Goal: Information Seeking & Learning: Learn about a topic

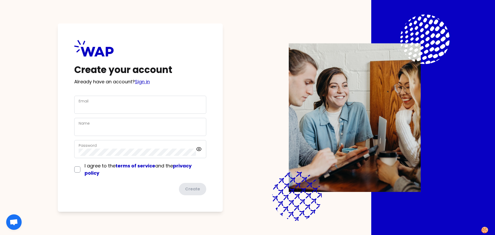
click at [149, 81] on link "Sign in" at bounding box center [142, 81] width 15 height 6
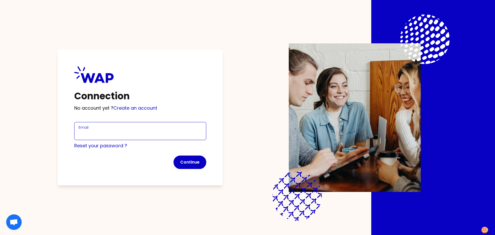
click at [127, 133] on input "Email" at bounding box center [140, 133] width 123 height 7
click at [0, 235] on com-1password-button at bounding box center [0, 235] width 0 height 0
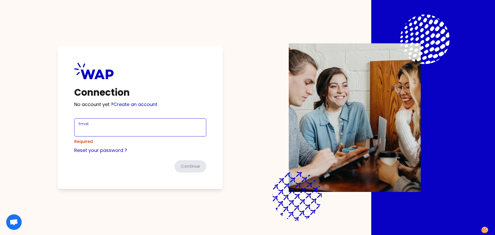
type input "ludovic.bergez@simu.com"
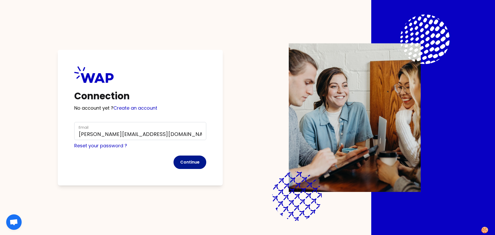
click at [192, 164] on button "Continue" at bounding box center [189, 161] width 33 height 13
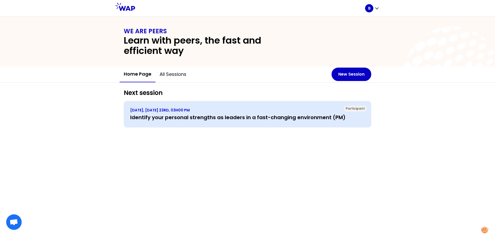
click at [196, 120] on h3 "Identify your personal strengths as leaders in a fast-changing environment (PM)" at bounding box center [247, 117] width 235 height 7
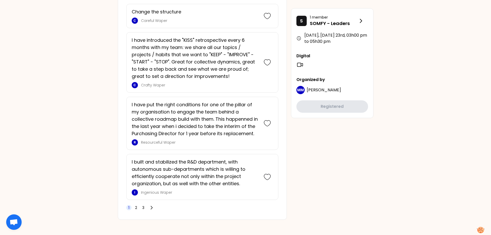
scroll to position [1191, 0]
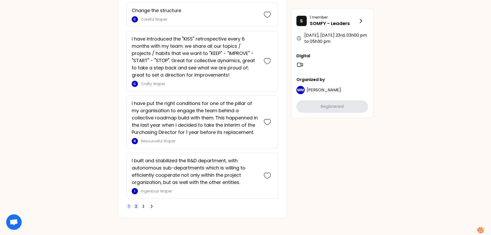
click at [138, 207] on span "2" at bounding box center [135, 206] width 5 height 5
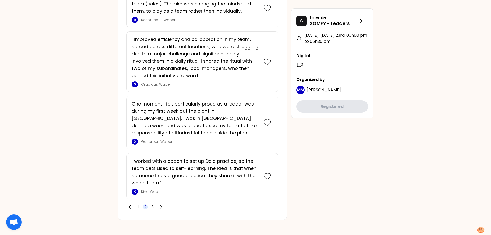
scroll to position [1264, 0]
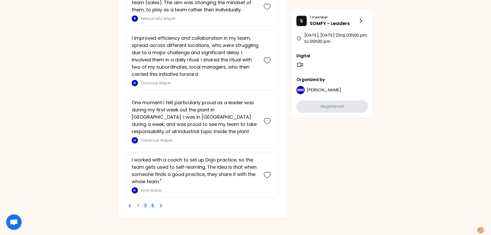
click at [152, 205] on span "3" at bounding box center [153, 205] width 2 height 5
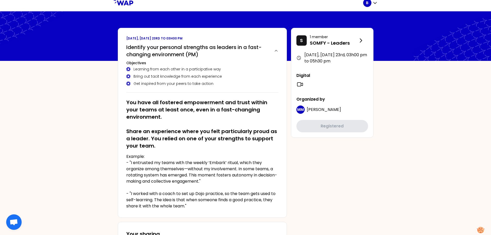
scroll to position [0, 0]
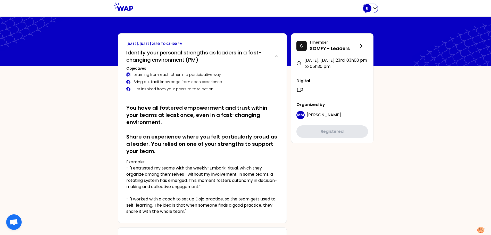
click at [373, 9] on icon "button" at bounding box center [374, 8] width 5 height 5
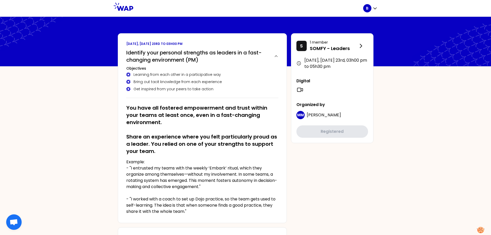
click at [123, 7] on icon at bounding box center [124, 7] width 20 height 8
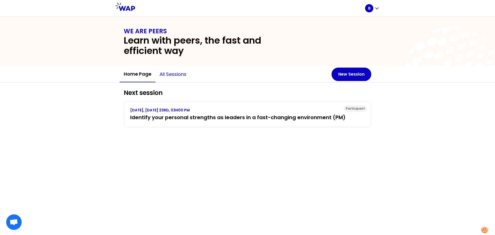
click at [172, 72] on button "All sessions" at bounding box center [172, 73] width 35 height 15
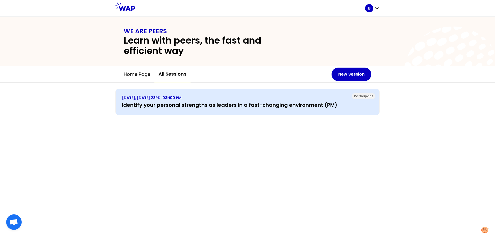
click at [203, 106] on h3 "Identify your personal strengths as leaders in a fast-changing environment (PM)" at bounding box center [247, 104] width 251 height 7
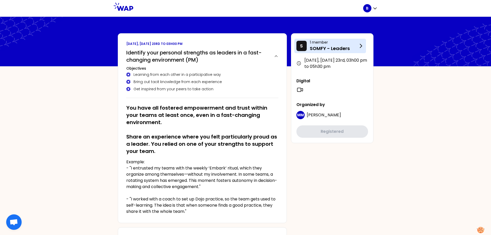
click at [345, 45] on p "SOMFY - Leaders" at bounding box center [334, 48] width 48 height 7
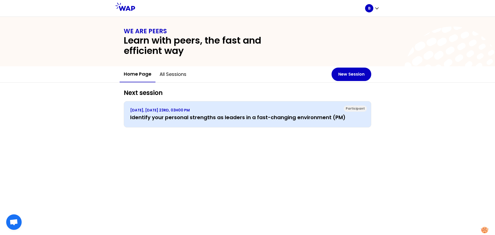
click at [269, 115] on h3 "Identify your personal strengths as leaders in a fast-changing environment (PM)" at bounding box center [247, 117] width 235 height 7
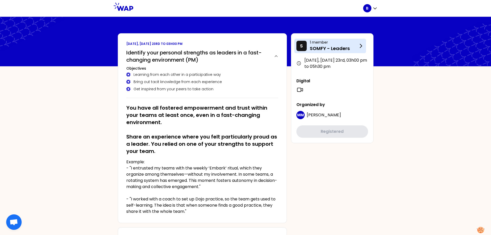
click at [362, 47] on icon at bounding box center [361, 46] width 6 height 6
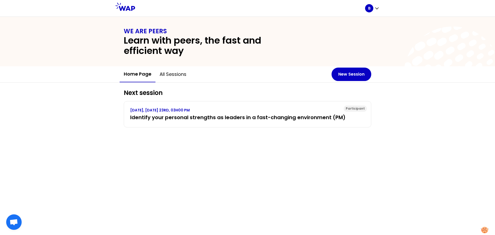
click at [133, 77] on button "Home page" at bounding box center [138, 74] width 36 height 16
click at [365, 8] on div at bounding box center [250, 8] width 230 height 16
click at [128, 9] on icon at bounding box center [125, 7] width 20 height 8
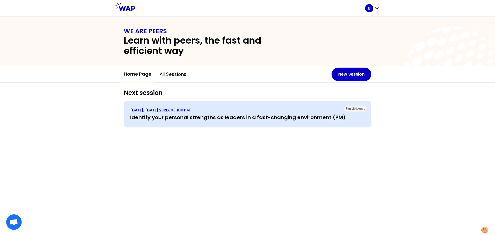
click at [262, 117] on h3 "Identify your personal strengths as leaders in a fast-changing environment (PM)" at bounding box center [247, 117] width 235 height 7
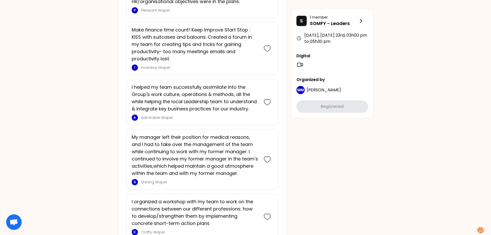
scroll to position [1191, 0]
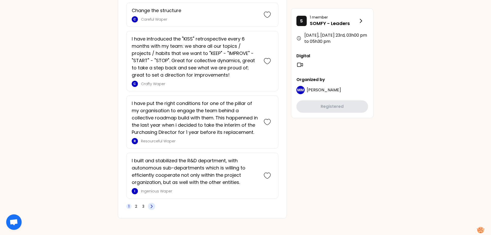
click at [150, 207] on icon at bounding box center [151, 206] width 5 height 5
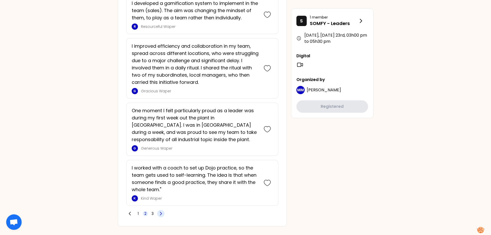
click at [160, 213] on icon at bounding box center [160, 213] width 5 height 5
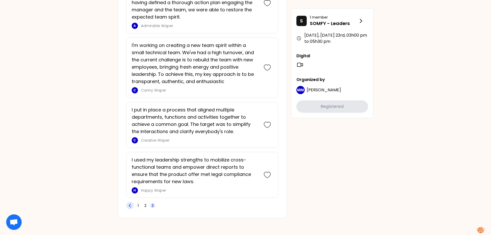
click at [130, 207] on icon at bounding box center [130, 205] width 2 height 3
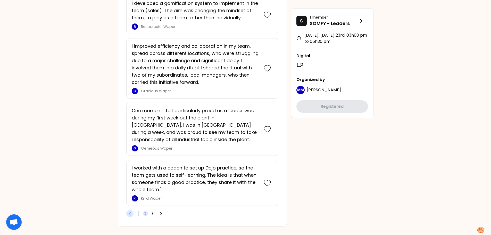
click at [154, 214] on span "3" at bounding box center [152, 213] width 5 height 5
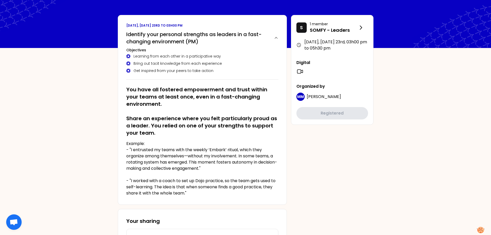
scroll to position [0, 0]
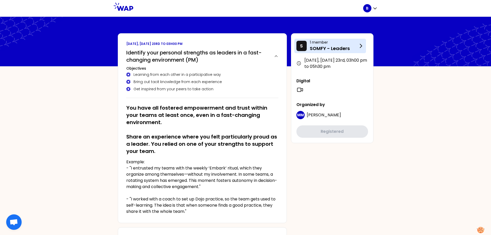
click at [315, 50] on p "SOMFY - Leaders" at bounding box center [334, 48] width 48 height 7
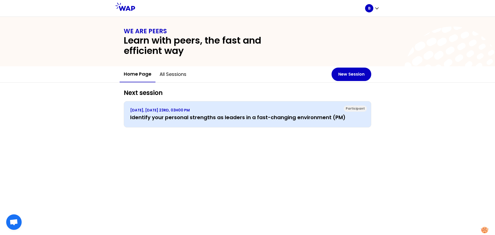
click at [213, 115] on h3 "Identify your personal strengths as leaders in a fast-changing environment (PM)" at bounding box center [247, 117] width 235 height 7
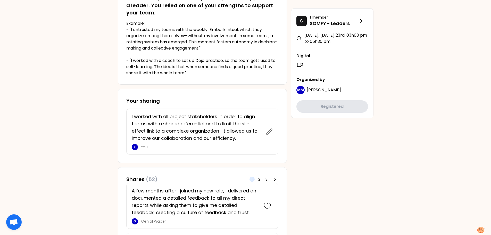
scroll to position [138, 0]
click at [188, 52] on p "Example: - "I entrusted my teams with the weekly ‘Embark’ ritual, which they or…" at bounding box center [202, 49] width 152 height 56
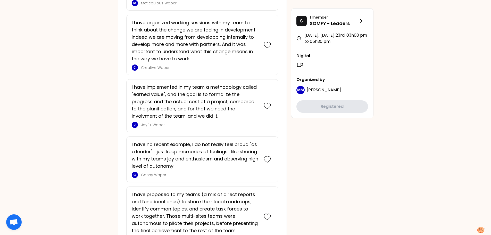
scroll to position [0, 0]
